Goal: Find specific page/section

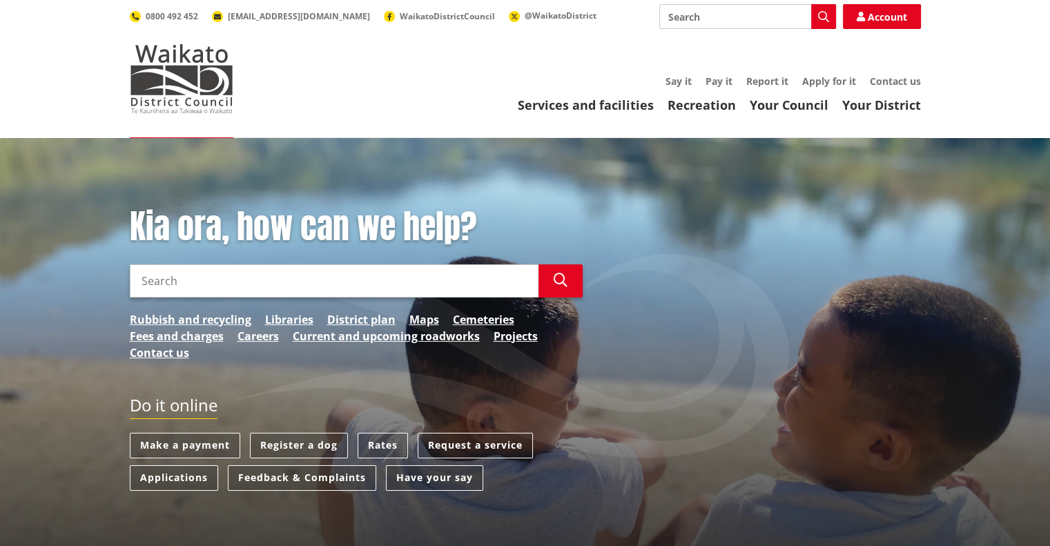
click at [188, 285] on input "Search" at bounding box center [334, 280] width 409 height 33
type input "226c puketaha road"
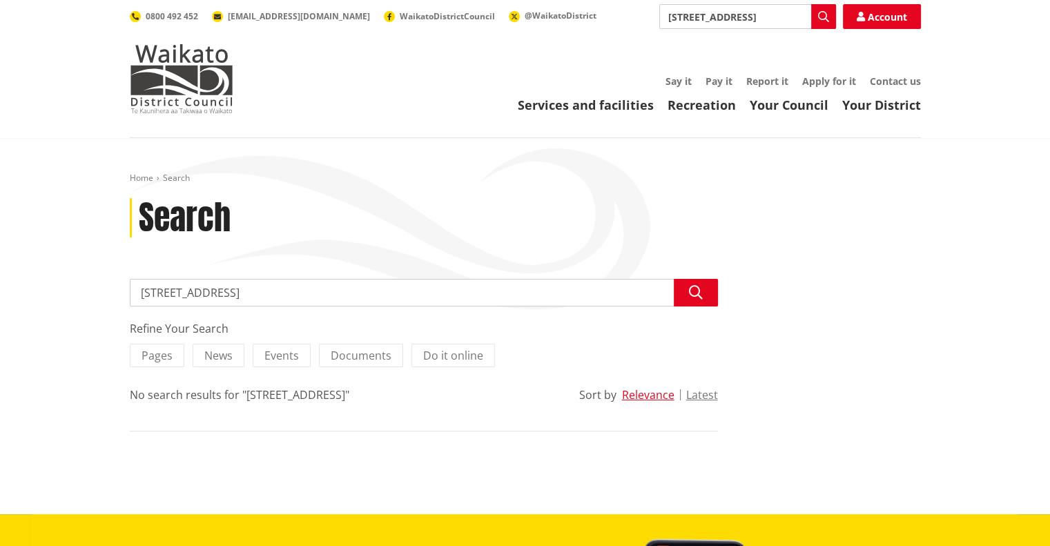
click at [452, 282] on input "[STREET_ADDRESS]" at bounding box center [424, 293] width 588 height 28
type input "226c puketaha road puketaha"
drag, startPoint x: 315, startPoint y: 290, endPoint x: 36, endPoint y: 287, distance: 279.0
click at [36, 287] on div "Home Search Search Search 226c puketaha road puketaha Search Refine Your Search…" at bounding box center [525, 326] width 1050 height 376
paste input "C Puketaha Road, P"
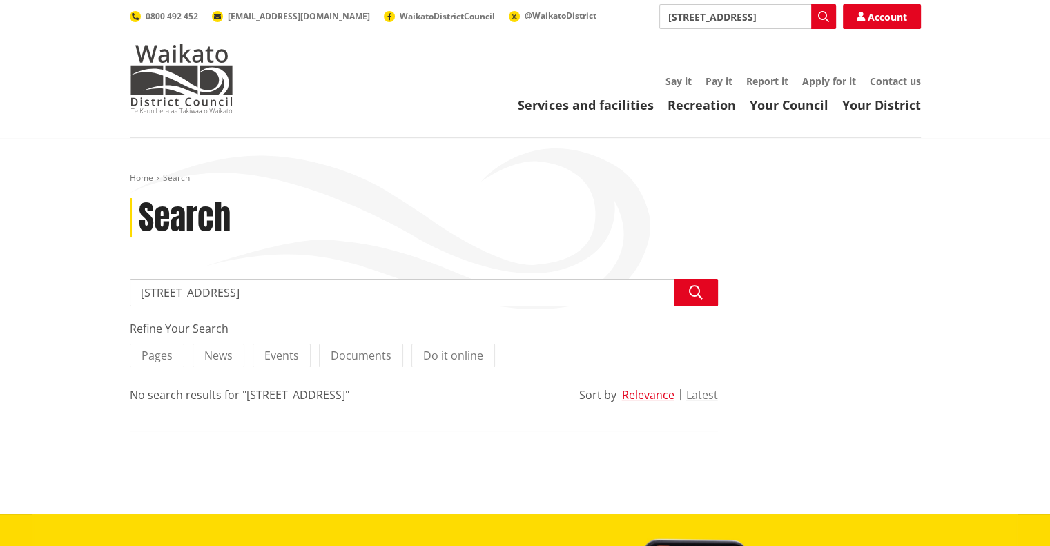
type input "226C Puketaha Road, Puketaha"
click at [690, 292] on icon "button" at bounding box center [696, 293] width 14 height 14
click at [816, 21] on button "Search" at bounding box center [823, 16] width 25 height 25
